Goal: Check status: Check status

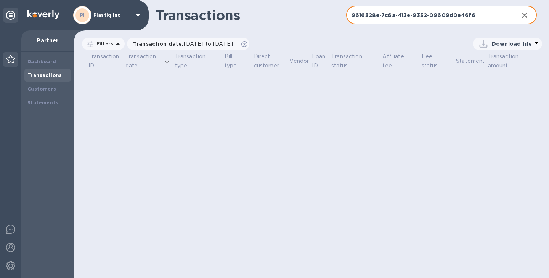
click at [485, 14] on input "9616328e-7c6a-413e-9332-09609d0e46f6" at bounding box center [429, 15] width 166 height 19
click at [491, 13] on input "9616328e-7c6a-413e-9332-09609d0e46f6" at bounding box center [429, 15] width 166 height 19
click at [524, 17] on icon "button" at bounding box center [524, 15] width 9 height 9
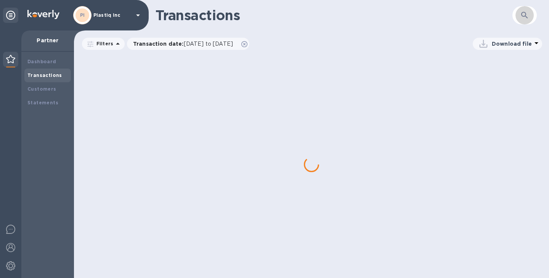
click at [524, 17] on icon "button" at bounding box center [524, 15] width 9 height 9
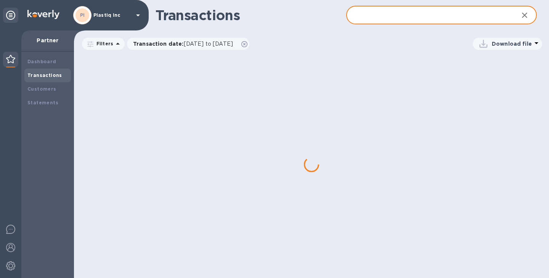
paste input "9616328e-7c6a-413e-9332-09609d0e46f6"
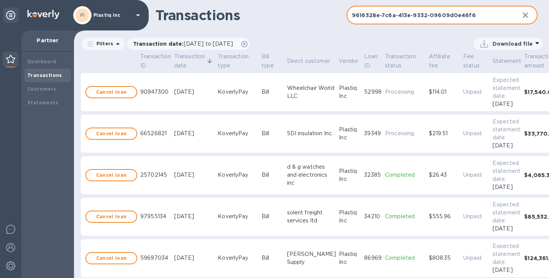
type input "9616328e-7c6a-413e-9332-09609d0e46f6"
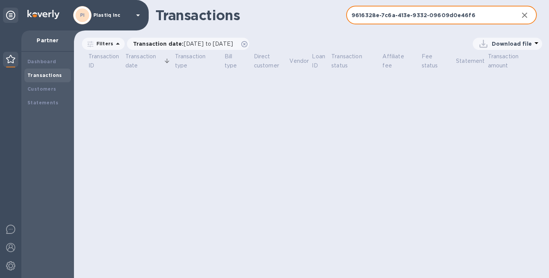
click at [473, 8] on input "9616328e-7c6a-413e-9332-09609d0e46f6" at bounding box center [429, 15] width 166 height 19
click at [474, 18] on input "9616328e-7c6a-413e-9332-09609d0e46f6" at bounding box center [429, 15] width 166 height 19
click at [526, 16] on icon "button" at bounding box center [524, 15] width 9 height 9
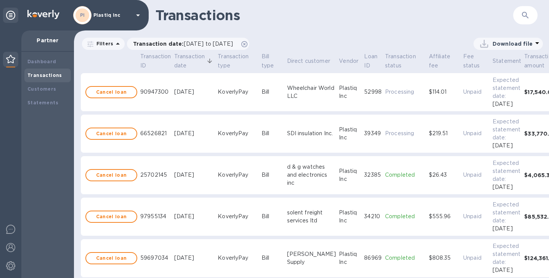
click at [521, 18] on button "button" at bounding box center [525, 15] width 18 height 18
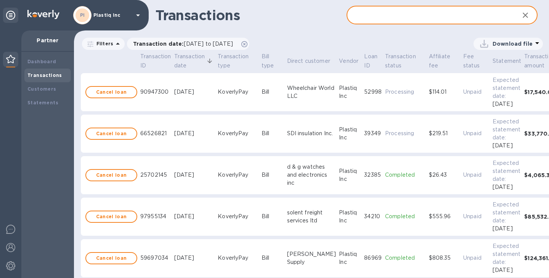
paste input "BDQBYN3"
type input "BDQBYN3"
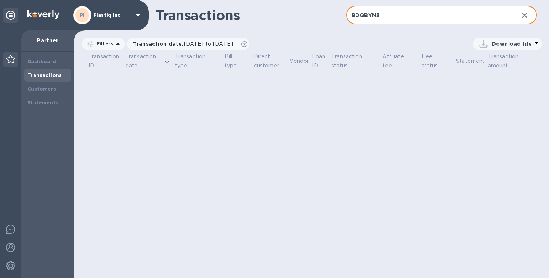
click at [526, 14] on icon "button" at bounding box center [524, 15] width 5 height 5
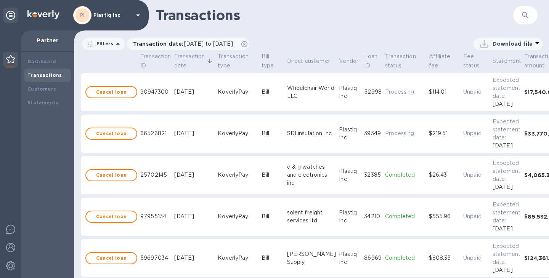
click at [523, 10] on button "button" at bounding box center [525, 15] width 18 height 18
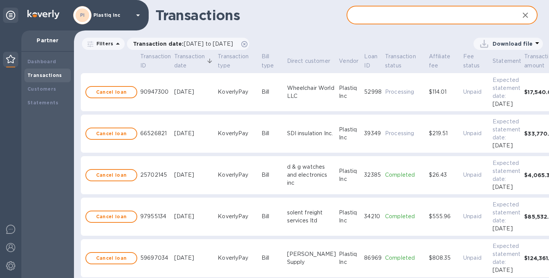
paste input "9616328e-7c6a-413e-9332-09609d0e46f6"
type input "9616328e-7c6a-413e-9332-09609d0e46f6"
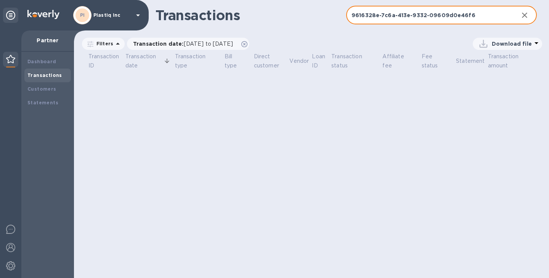
click at [523, 15] on icon "button" at bounding box center [524, 15] width 9 height 9
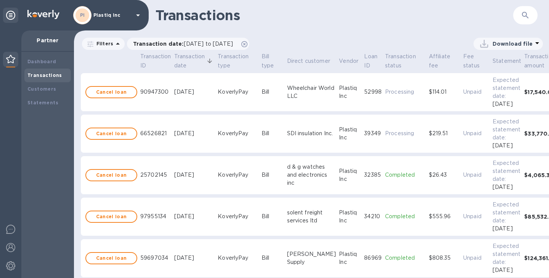
click at [528, 11] on button "button" at bounding box center [525, 15] width 18 height 18
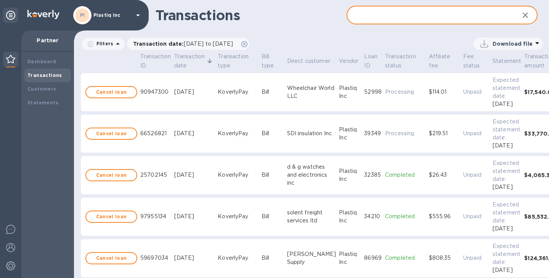
paste input "9616328e-7c6a-413e-9332-09609d0e46f6"
type input "9616328e-7c6a-413e-9332-09609d0e46f6"
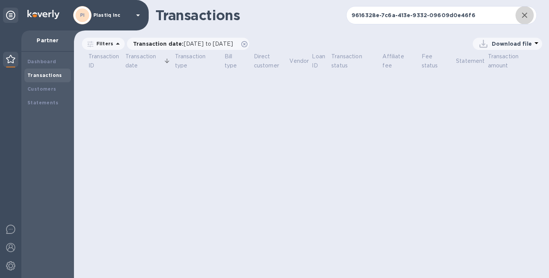
click at [525, 15] on icon "button" at bounding box center [524, 15] width 9 height 9
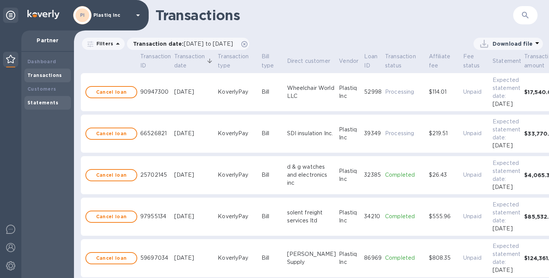
click at [48, 96] on div "Statements" at bounding box center [47, 103] width 47 height 14
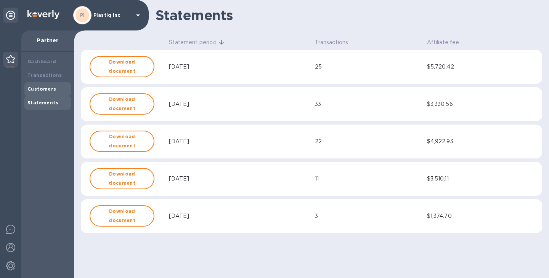
click at [47, 91] on b "Customers" at bounding box center [41, 89] width 29 height 6
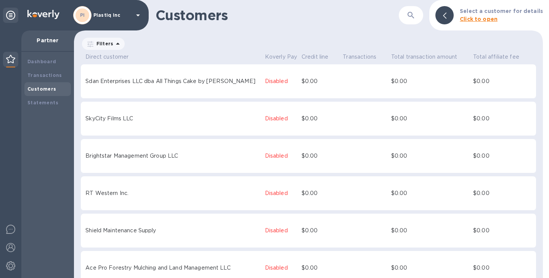
click at [412, 15] on icon "button" at bounding box center [410, 15] width 9 height 9
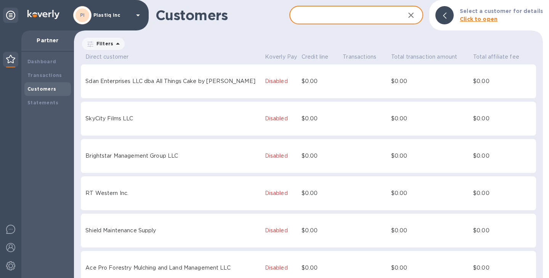
paste input "9616328e-7c6a-413e-9332-09609d0e46f6"
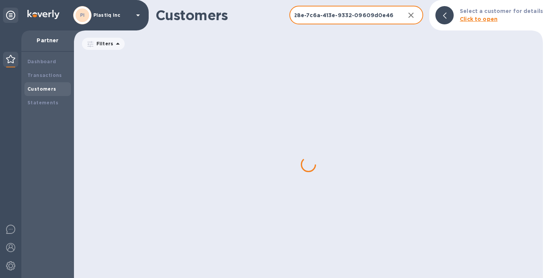
type input "9616328e-7c6a-413e-9332-09609d0e46f6"
click at [412, 16] on icon "button" at bounding box center [410, 15] width 5 height 5
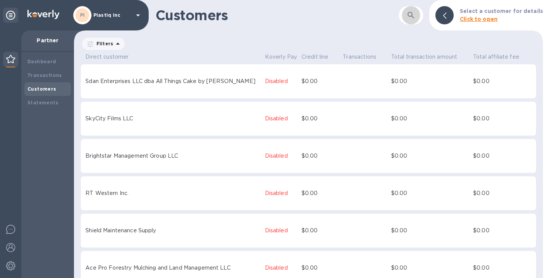
click at [407, 16] on icon "button" at bounding box center [410, 15] width 9 height 9
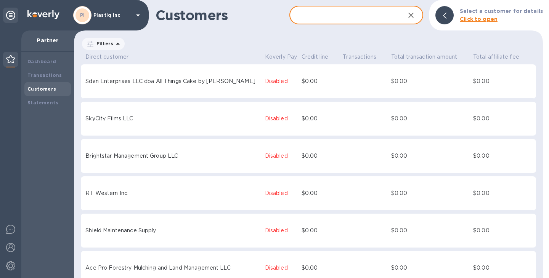
paste input "QINGDAO YAMIAN TEXTILE CO,LTD"
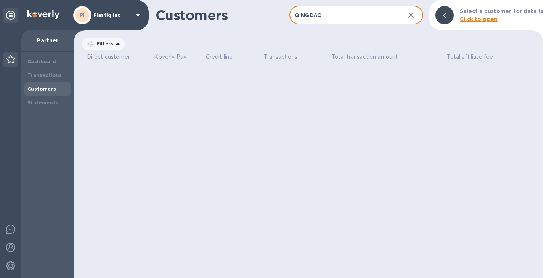
type input "QINGDAO"
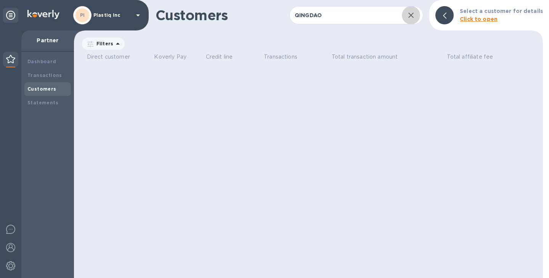
click at [414, 16] on icon "button" at bounding box center [410, 15] width 9 height 9
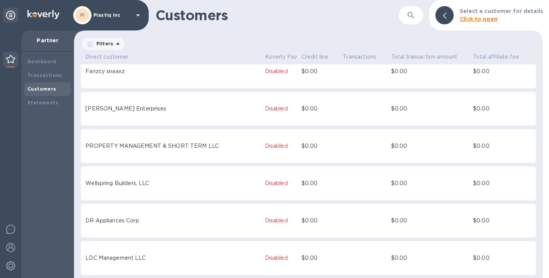
scroll to position [1662, 0]
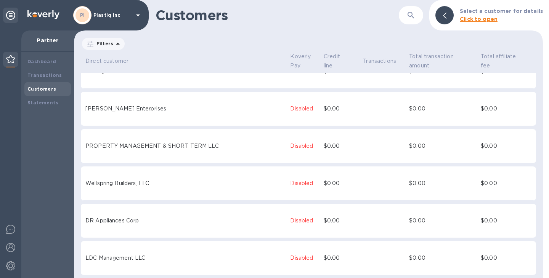
click at [116, 43] on icon at bounding box center [117, 43] width 9 height 9
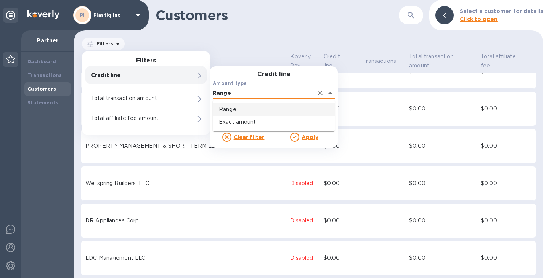
click at [272, 95] on input "Range" at bounding box center [263, 92] width 101 height 11
click at [265, 32] on div "Customers ​ Select a customer for details Click to open Filters Filters Credit …" at bounding box center [308, 139] width 469 height 278
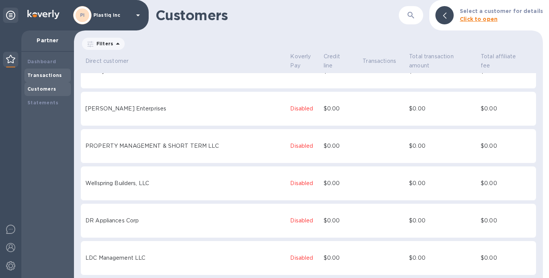
click at [48, 74] on b "Transactions" at bounding box center [44, 75] width 35 height 6
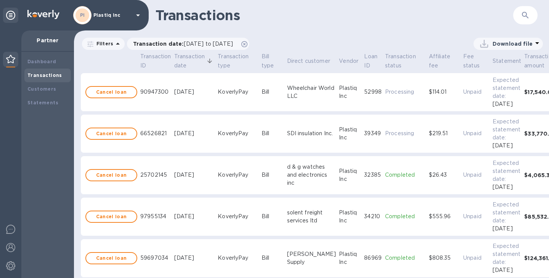
click at [529, 14] on icon "button" at bounding box center [525, 15] width 9 height 9
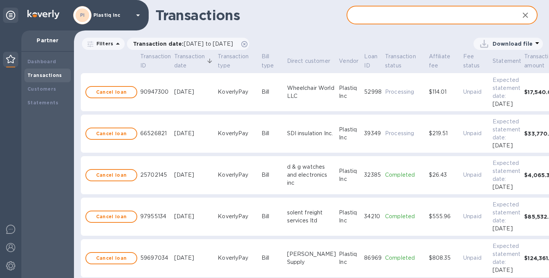
paste input "9616328e-7c6a-413e-9332-09609d0e46f6"
type input "9616328e-7c6a-413e-9332-09609d0e46f6"
